Goal: Task Accomplishment & Management: Use online tool/utility

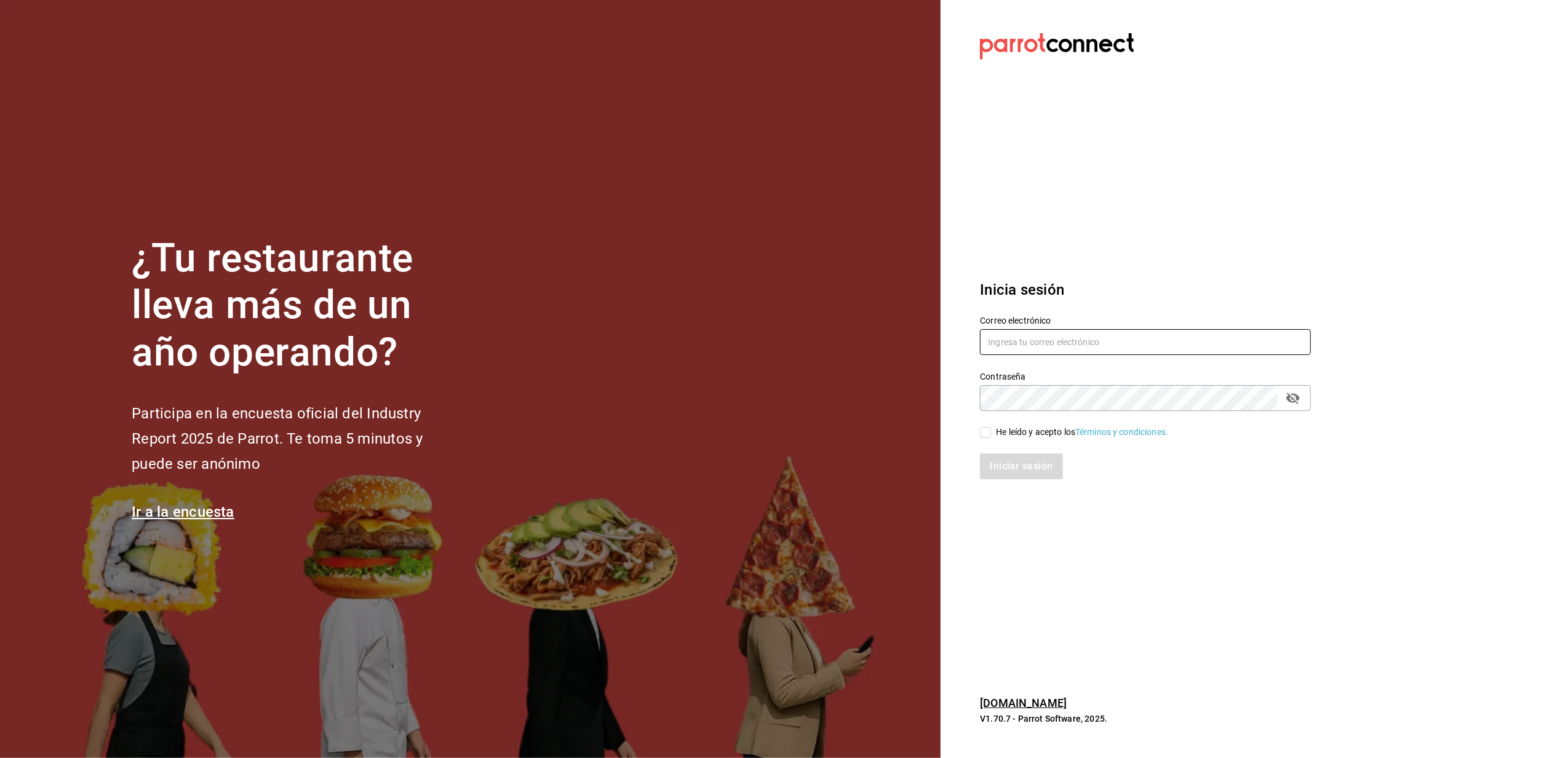
type input "[EMAIL_ADDRESS][DOMAIN_NAME]"
click at [982, 431] on input "He leído y acepto los Términos y condiciones." at bounding box center [985, 432] width 11 height 11
checkbox input "true"
click at [1024, 468] on button "Iniciar sesión" at bounding box center [1021, 467] width 83 height 26
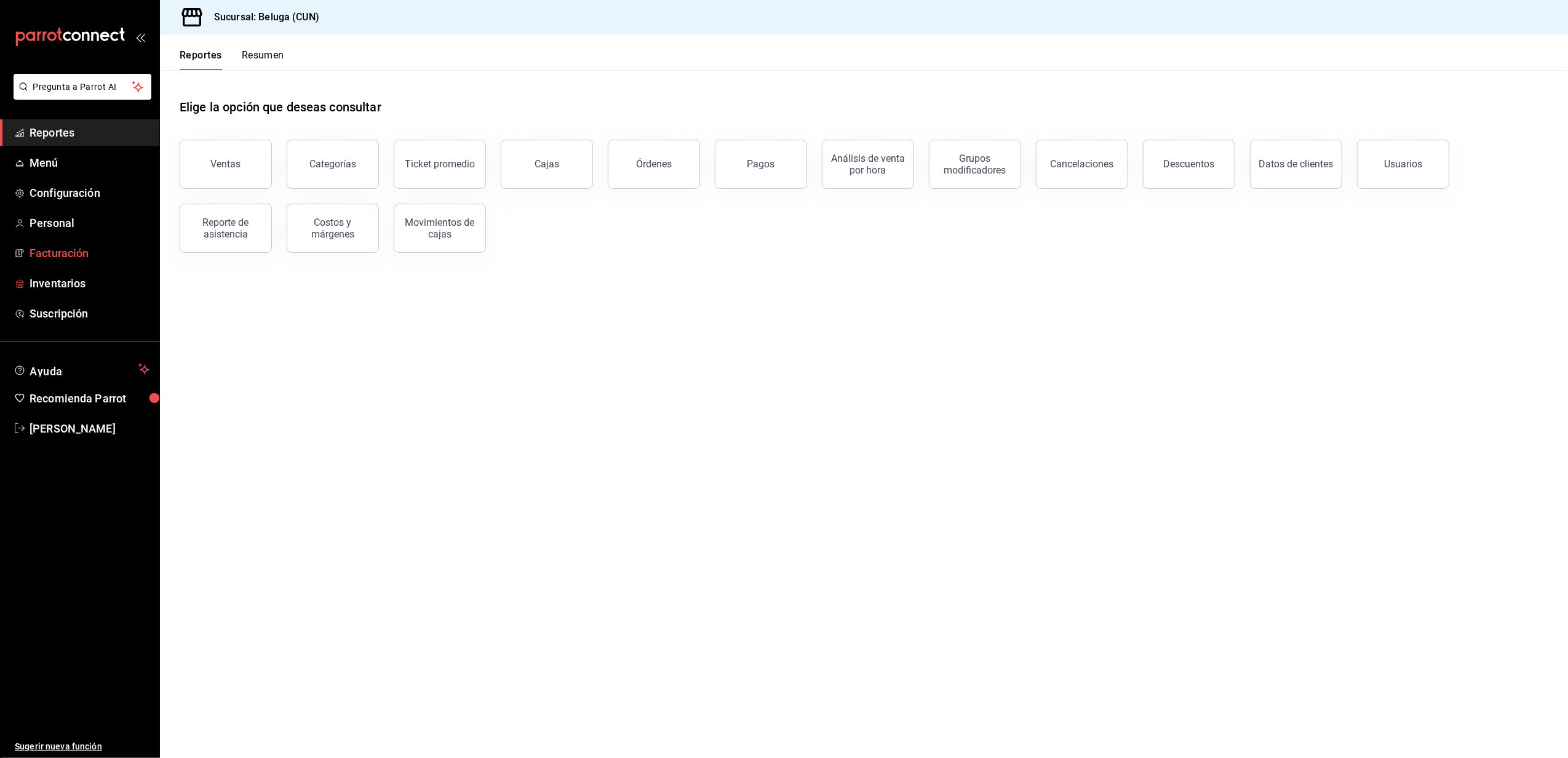
click at [63, 260] on span "Facturación" at bounding box center [89, 253] width 120 height 17
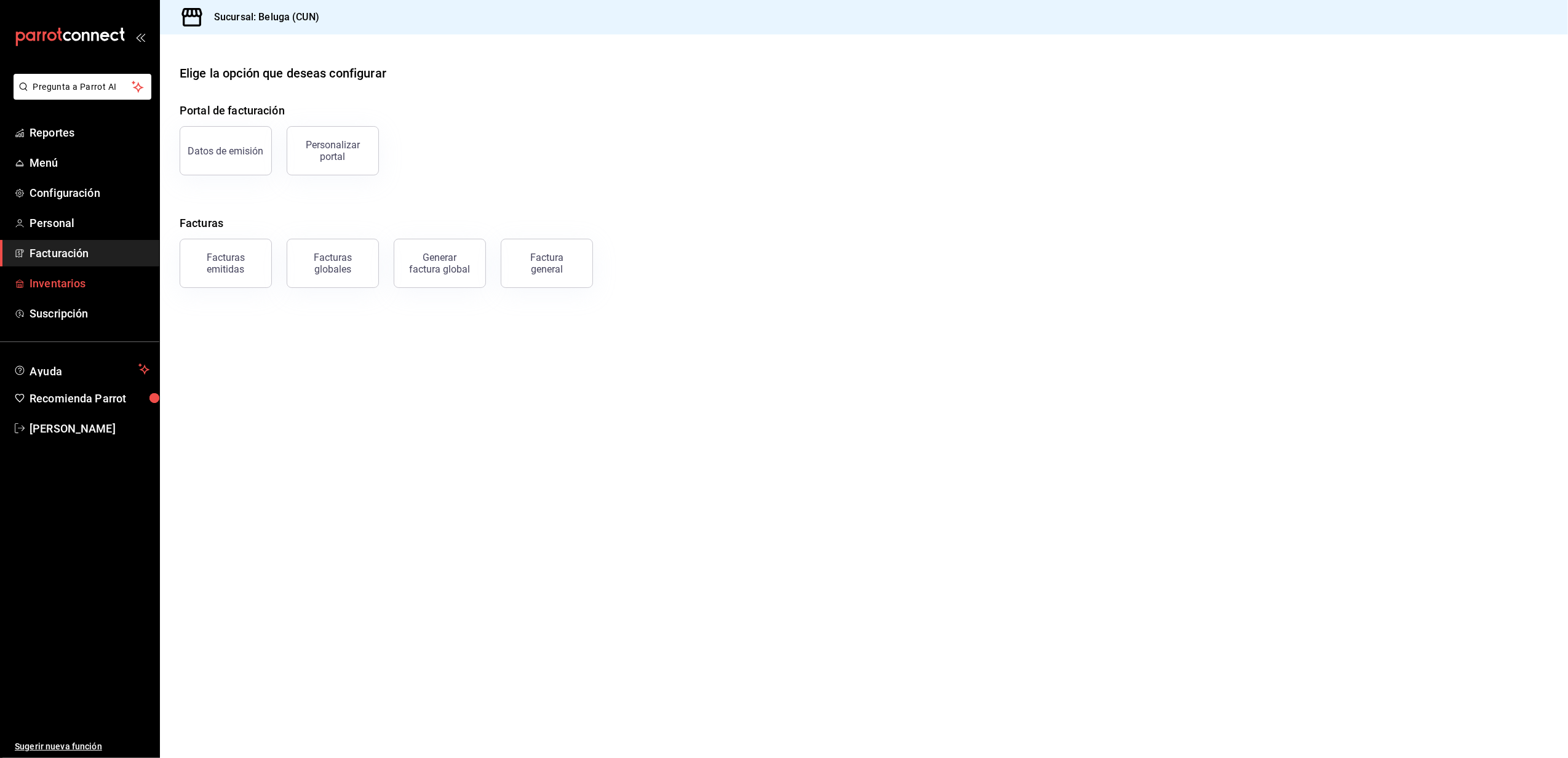
click at [65, 281] on span "Inventarios" at bounding box center [89, 284] width 120 height 17
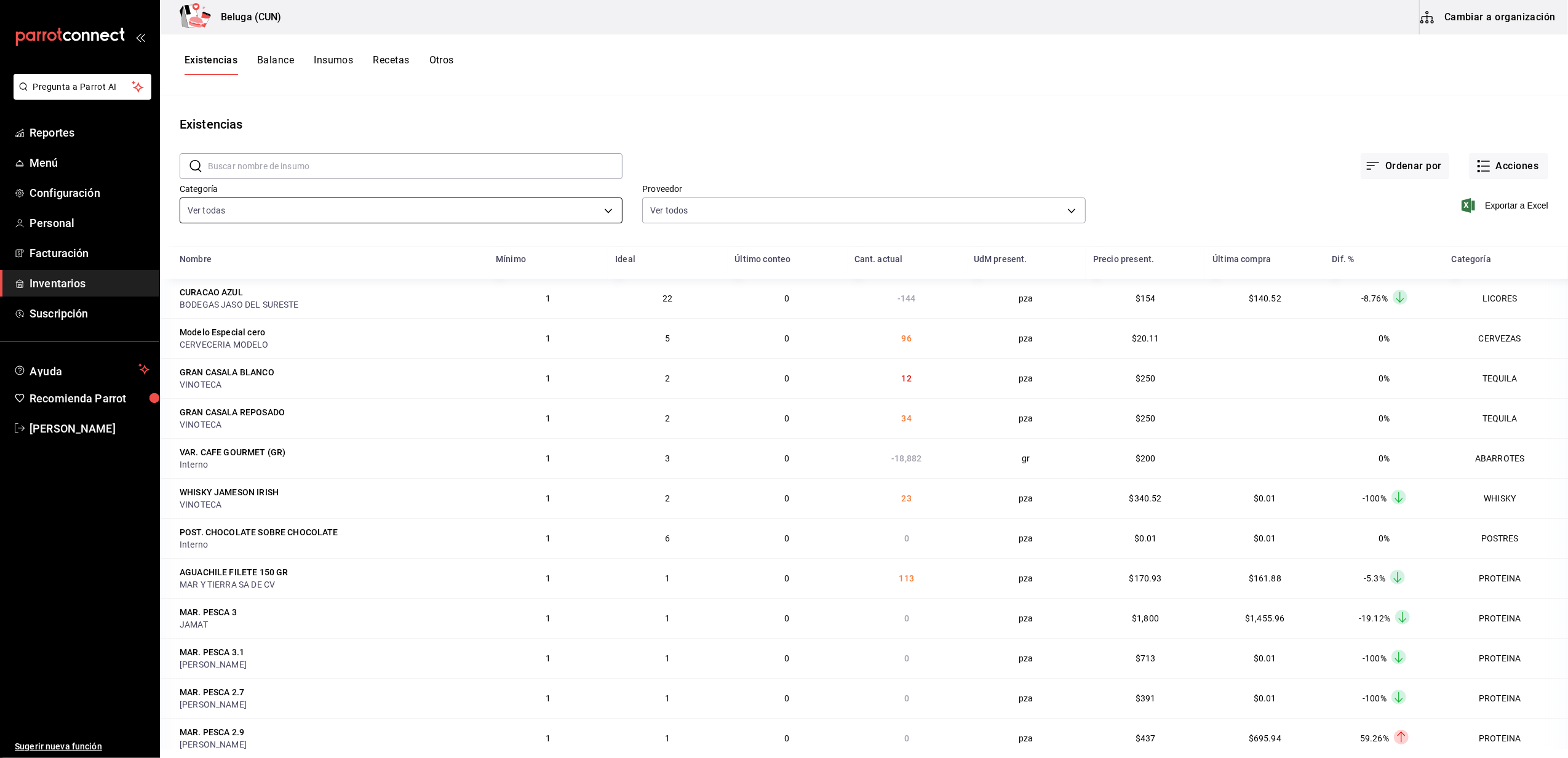
click at [610, 210] on body "Pregunta a Parrot AI Reportes Menú Configuración Personal Facturación Inventari…" at bounding box center [784, 375] width 1568 height 750
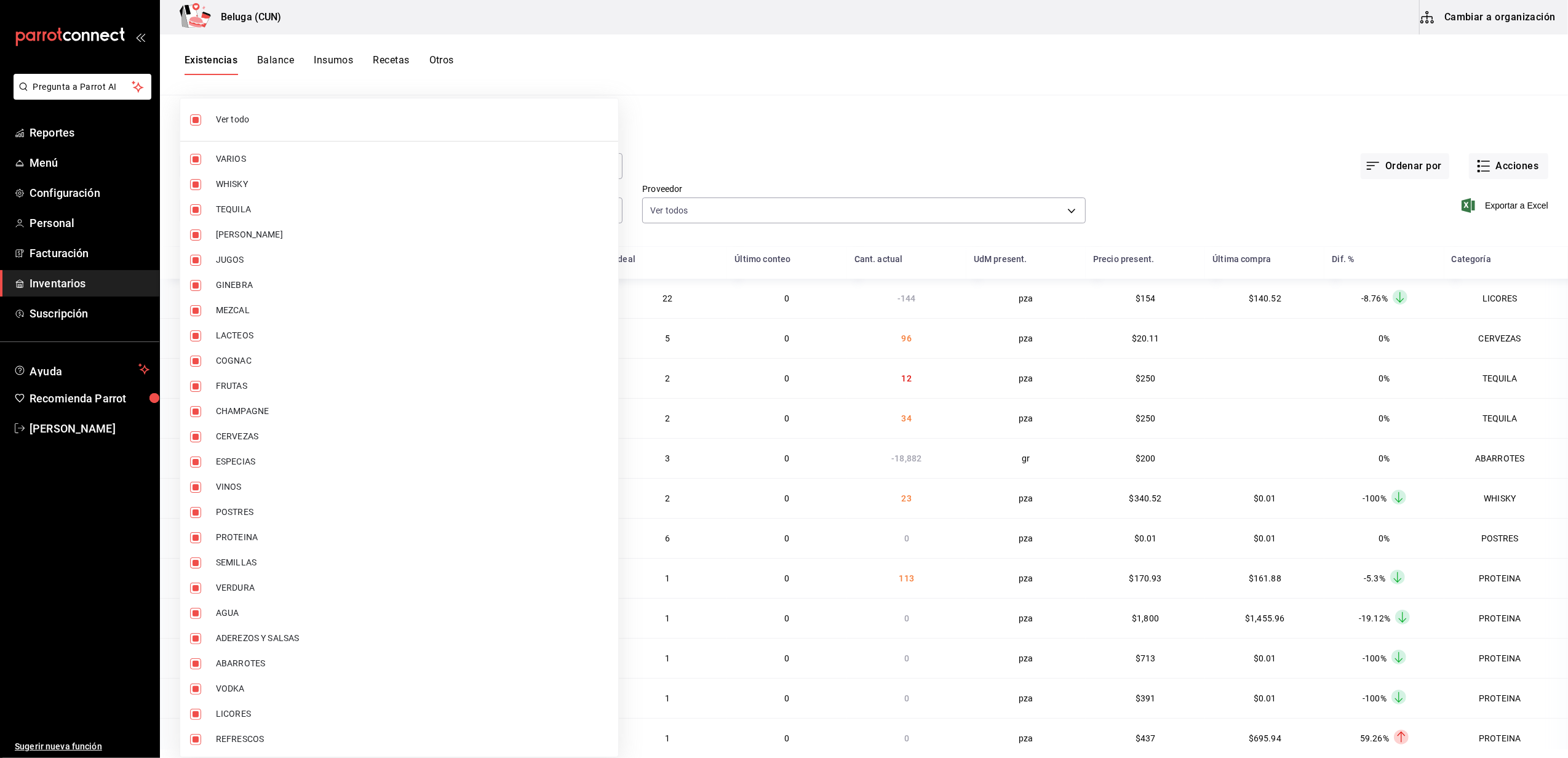
click at [200, 123] on input "checkbox" at bounding box center [196, 120] width 11 height 11
checkbox input "false"
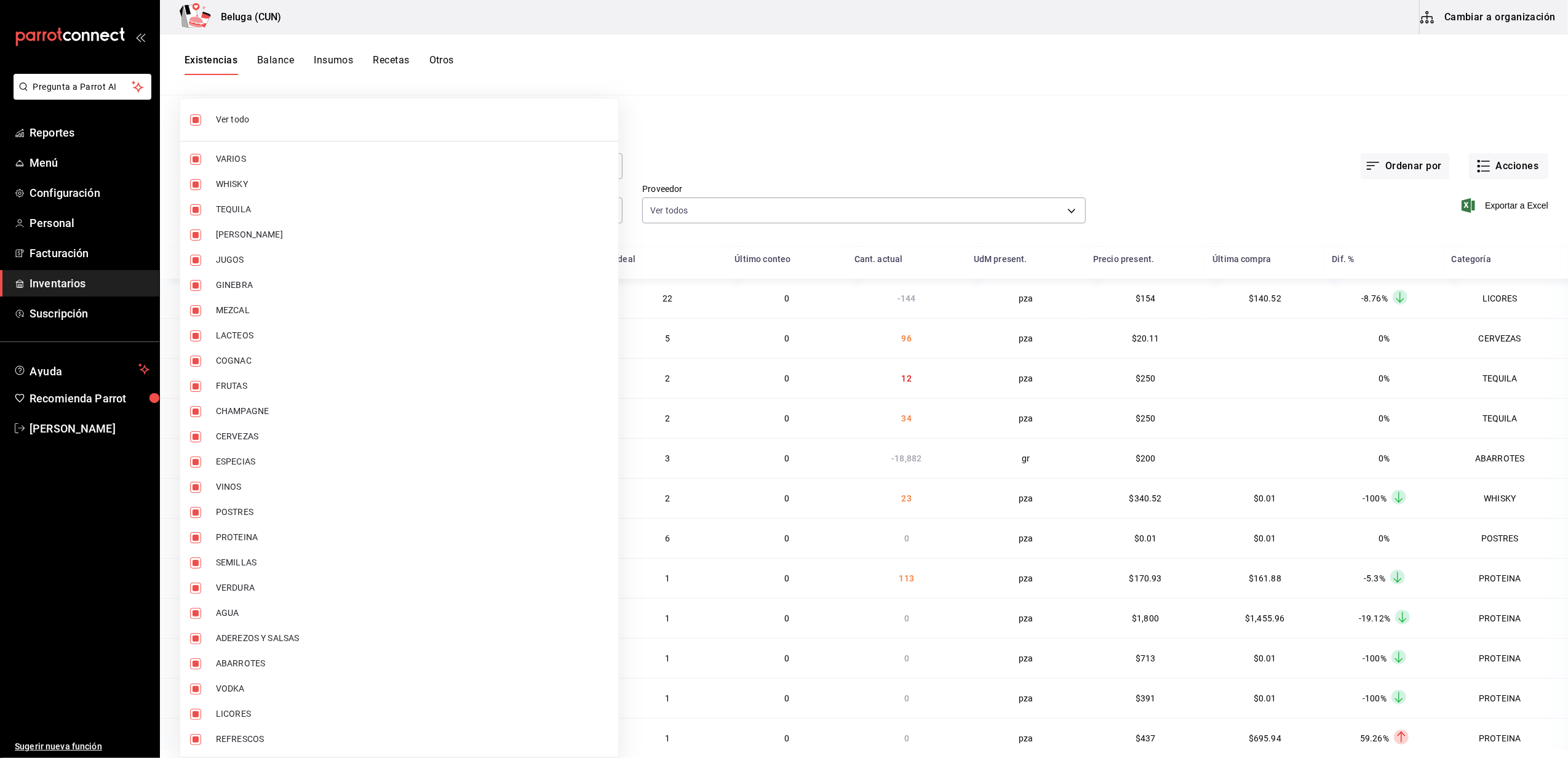
checkbox input "false"
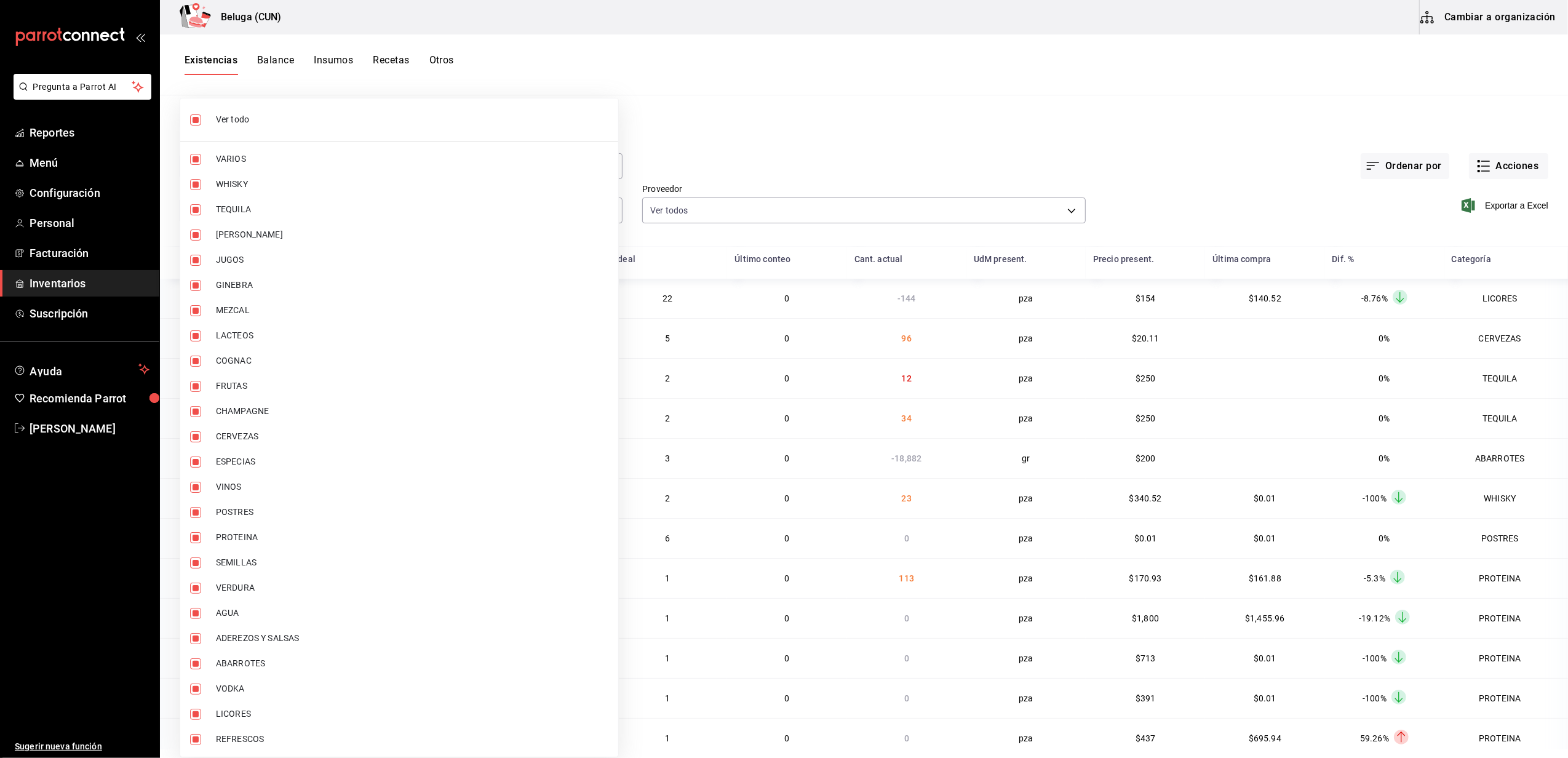
checkbox input "false"
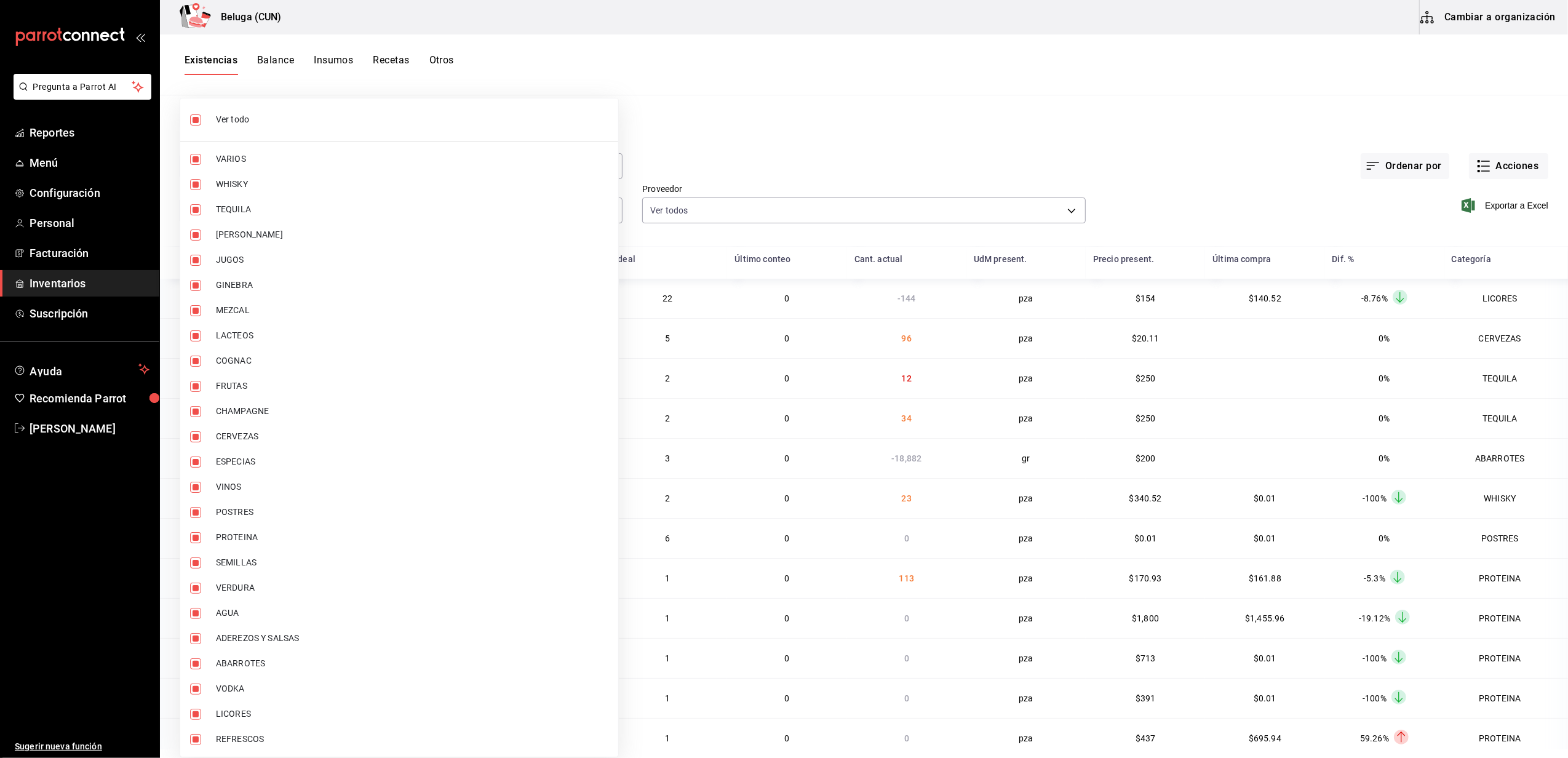
checkbox input "false"
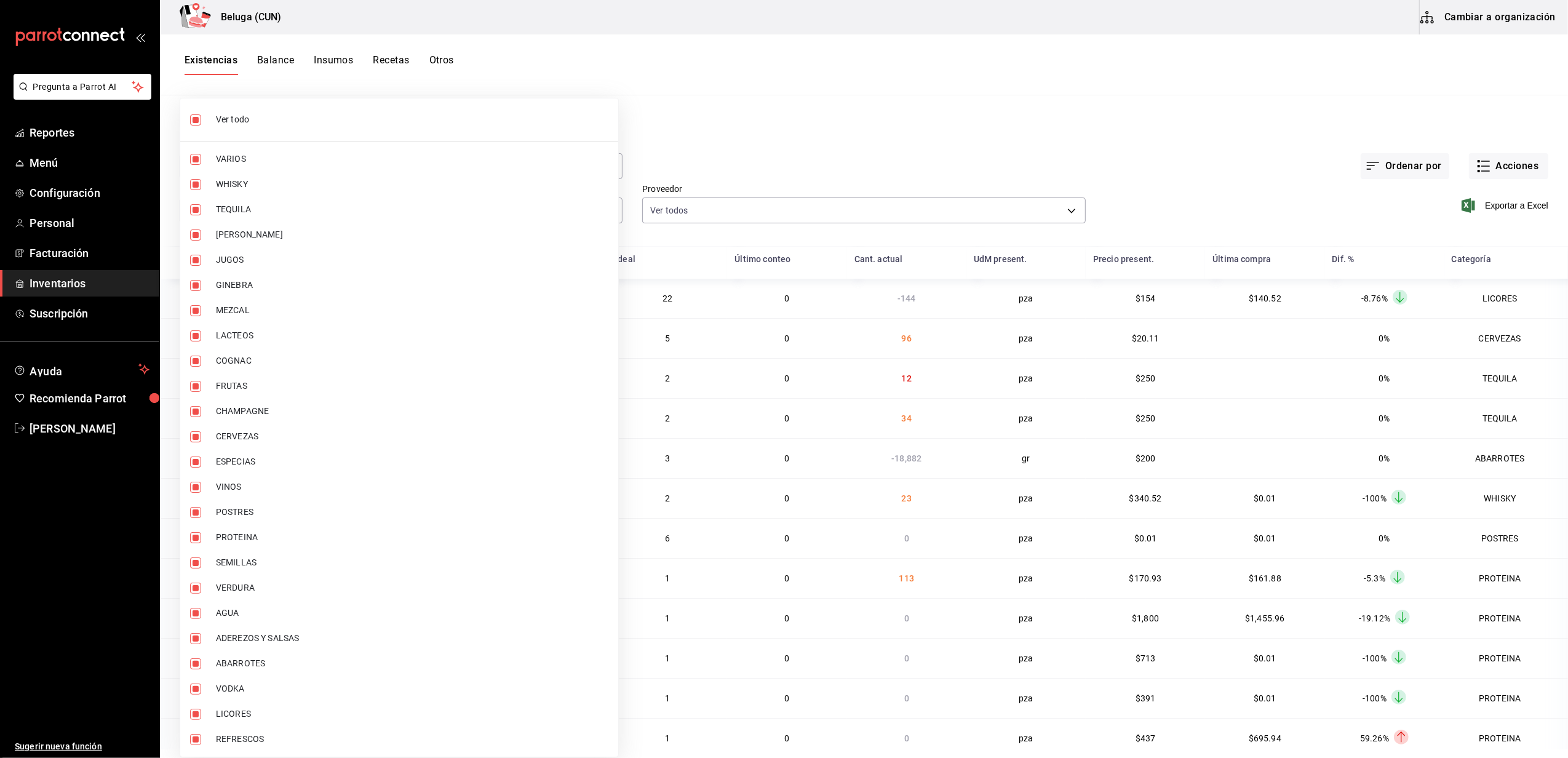
checkbox input "false"
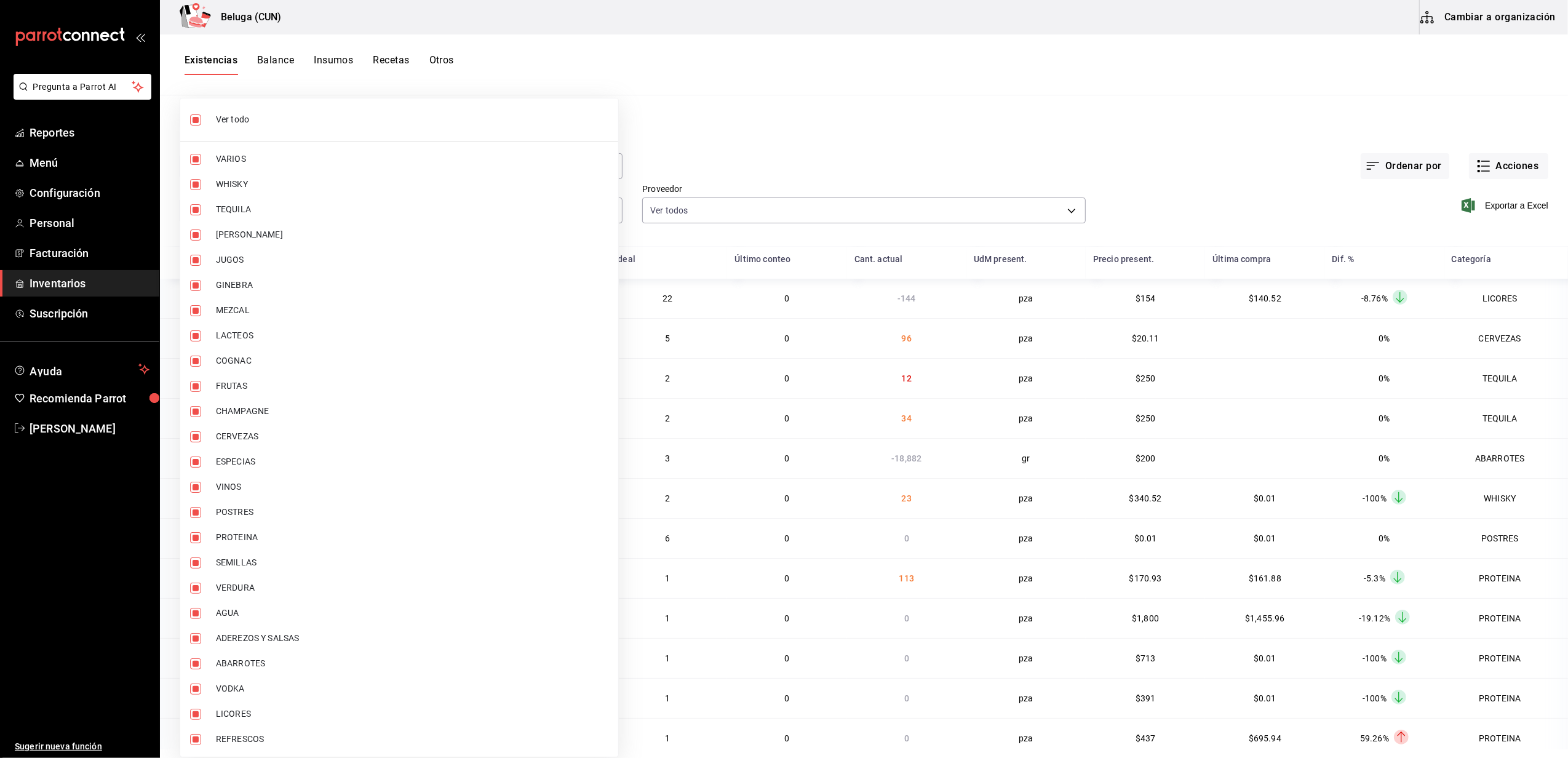
checkbox input "false"
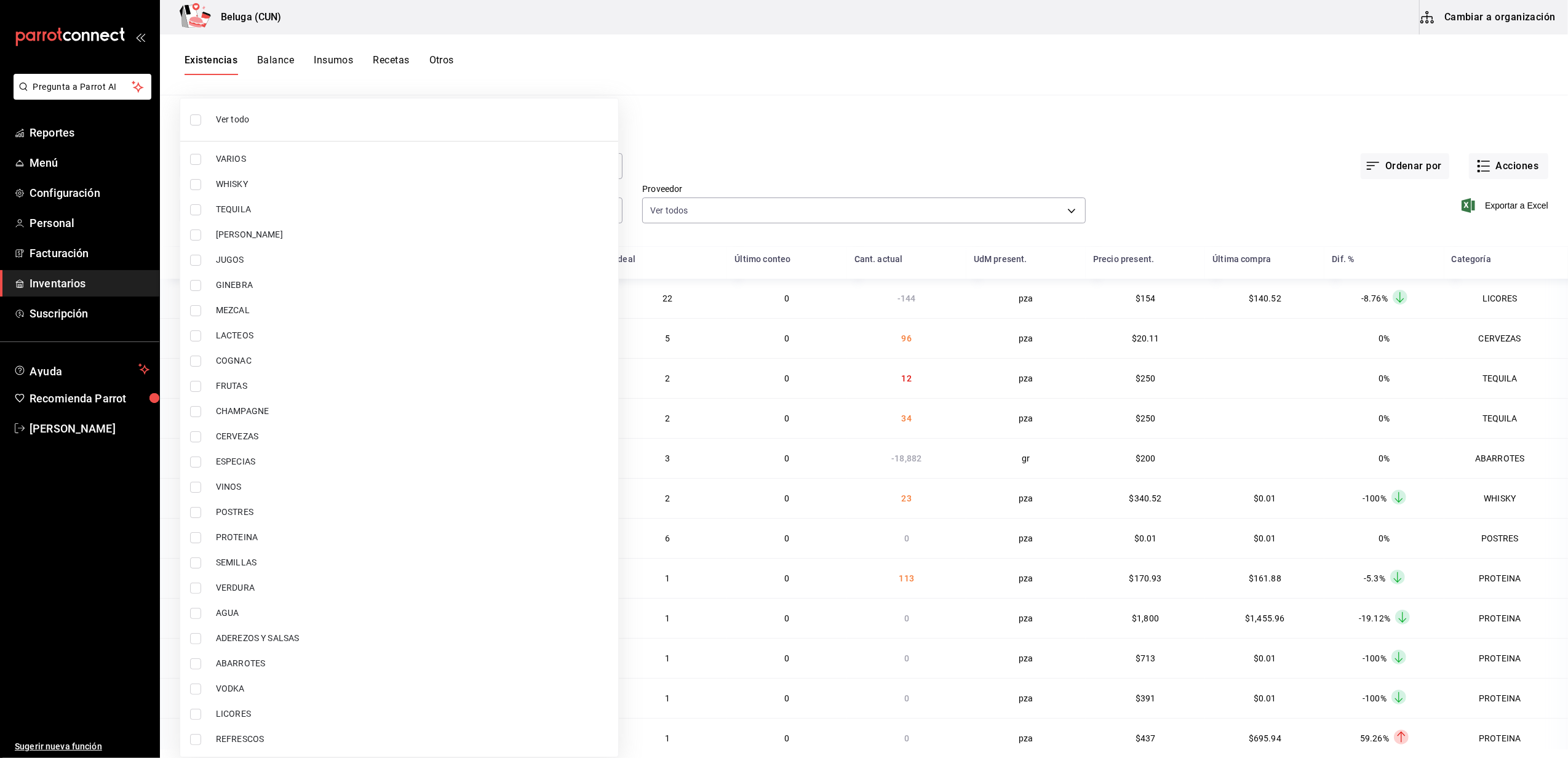
click at [198, 517] on input "checkbox" at bounding box center [196, 512] width 11 height 11
checkbox input "true"
type input "43c9e2b0-4afa-46e8-9575-d8271eaf3d25"
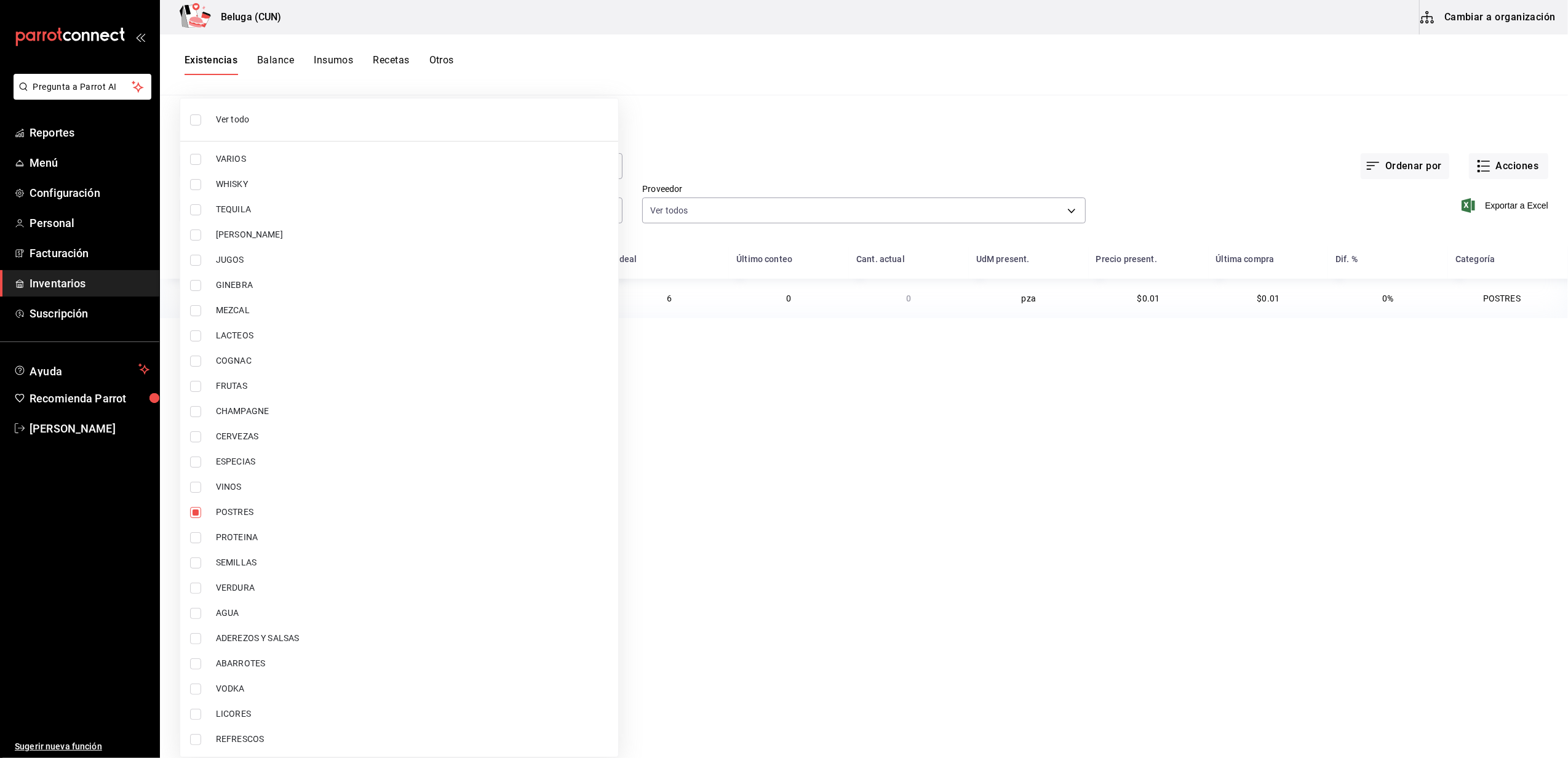
click at [196, 537] on input "checkbox" at bounding box center [196, 538] width 11 height 11
checkbox input "true"
type input "43c9e2b0-4afa-46e8-9575-d8271eaf3d25,49acfc3a-e67d-4012-8994-cdceb58e19f0"
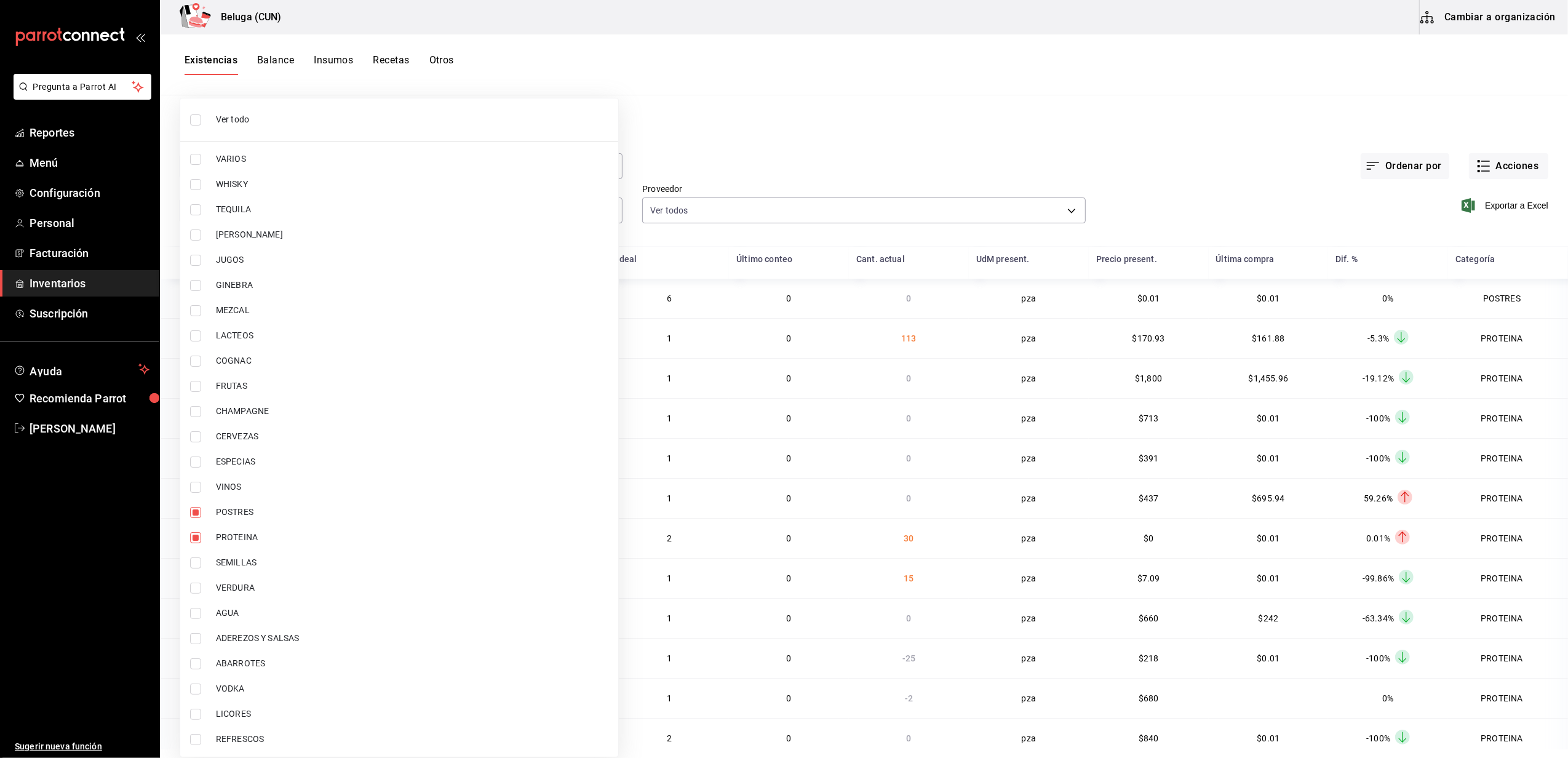
click at [766, 132] on div at bounding box center [784, 379] width 1568 height 758
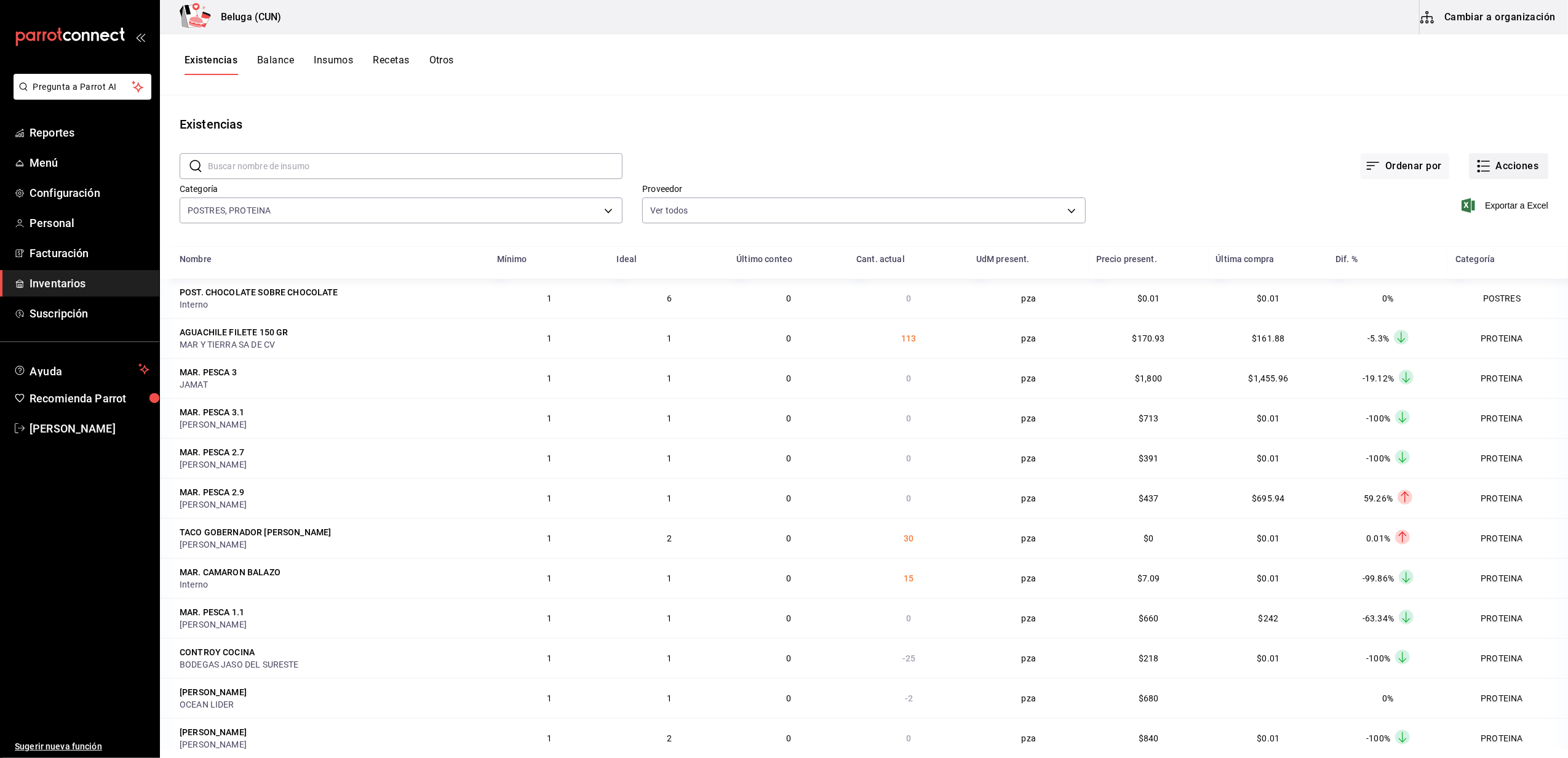
click at [1487, 175] on button "Acciones" at bounding box center [1508, 166] width 80 height 26
click at [1264, 125] on div at bounding box center [784, 379] width 1568 height 758
click at [1509, 203] on span "Exportar a Excel" at bounding box center [1506, 205] width 84 height 15
click at [1120, 106] on main "Existencias ​ ​ Ordenar por Acciones Categoría POSTRES, PROTEINA 43c9e2b0-4afa-…" at bounding box center [864, 422] width 1408 height 654
